Goal: Find specific fact: Find specific fact

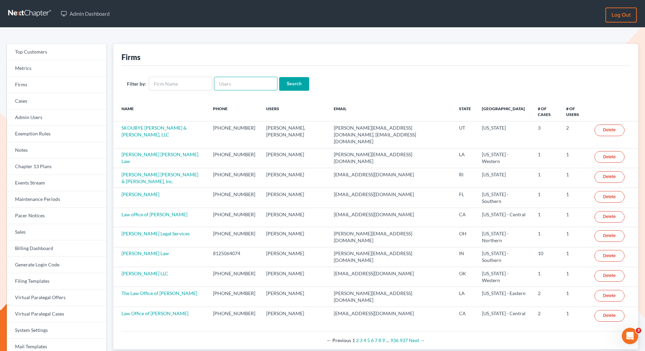
click at [239, 87] on input "text" at bounding box center [246, 84] width 64 height 14
click at [153, 86] on input "text" at bounding box center [181, 84] width 64 height 14
paste input "Green Country Law Group"
type input "Green Country Law Group"
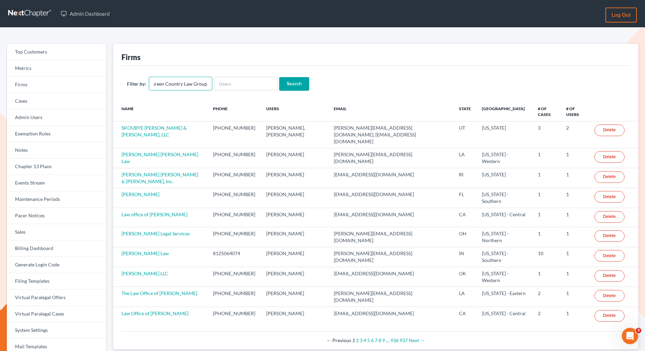
click at [279, 77] on input "Search" at bounding box center [294, 84] width 30 height 14
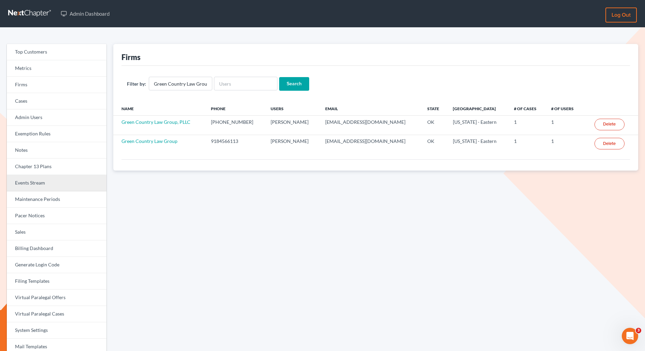
click at [31, 189] on link "Events Stream" at bounding box center [57, 183] width 100 height 16
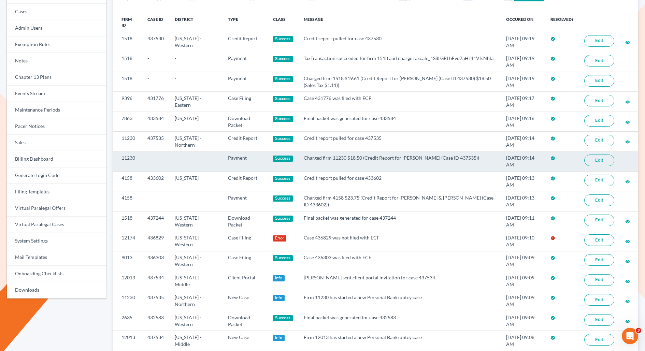
scroll to position [96, 0]
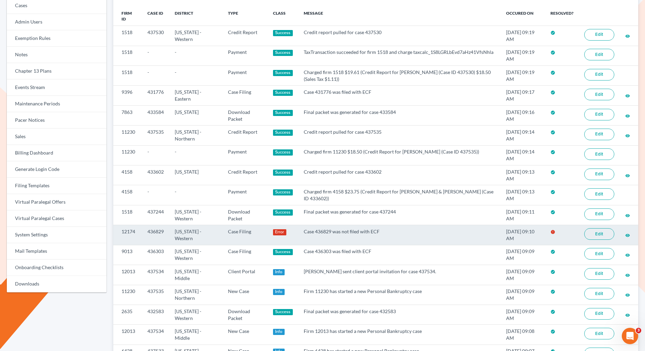
click at [594, 231] on link "Edit" at bounding box center [599, 234] width 30 height 12
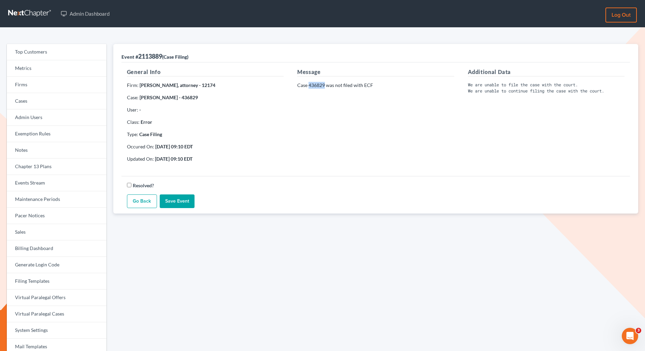
drag, startPoint x: 324, startPoint y: 85, endPoint x: 309, endPoint y: 87, distance: 14.8
click at [309, 87] on p "Case 436829 was not filed with ECF" at bounding box center [375, 85] width 157 height 7
copy p "436829"
